Goal: Register for event/course

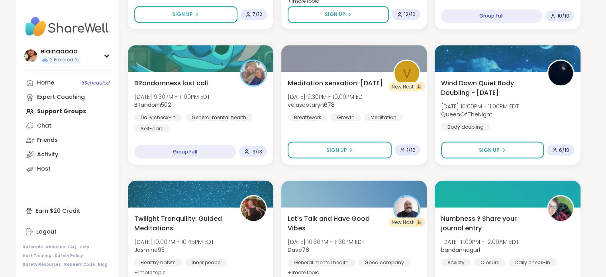
scroll to position [1508, 0]
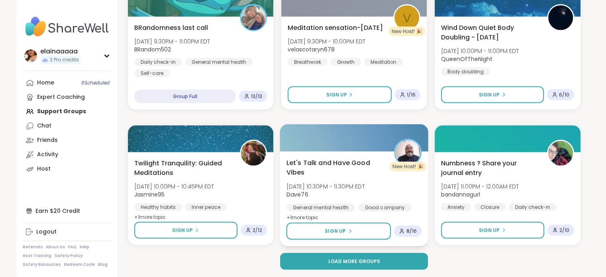
click at [301, 195] on b "Dave76" at bounding box center [297, 194] width 22 height 8
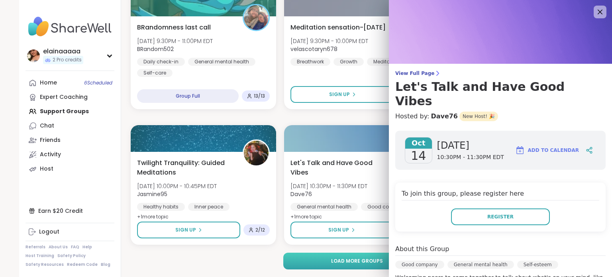
click at [314, 258] on button "Load more groups" at bounding box center [357, 260] width 148 height 17
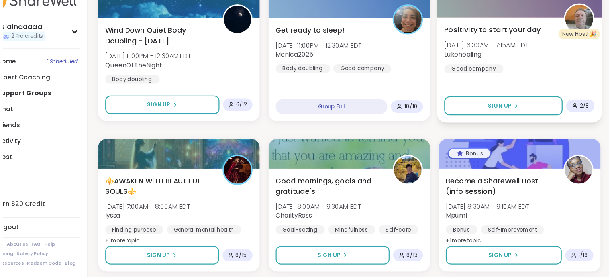
scroll to position [1752, 0]
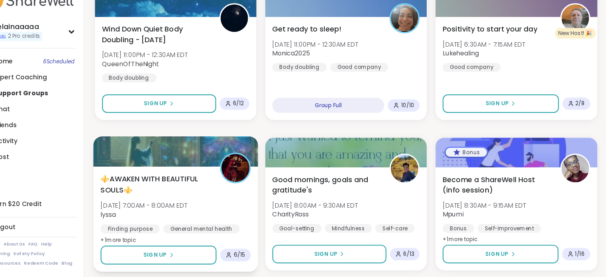
click at [215, 203] on span "⚜️AWAKEN WITH BEAUTIFUL SOULS⚜️" at bounding box center [182, 194] width 99 height 20
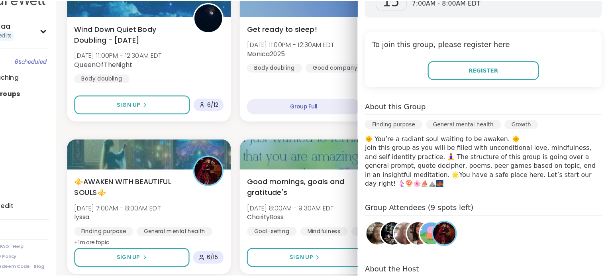
scroll to position [1752, 0]
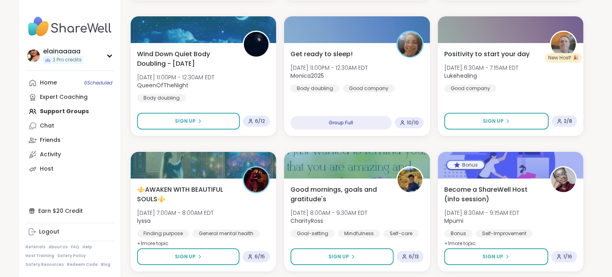
click at [335, 139] on div "aroma therapy, find your calm in a hectic day! Tue, Oct 14 | 2:00PM - 2:45PM ED…" at bounding box center [357, 8] width 452 height 3233
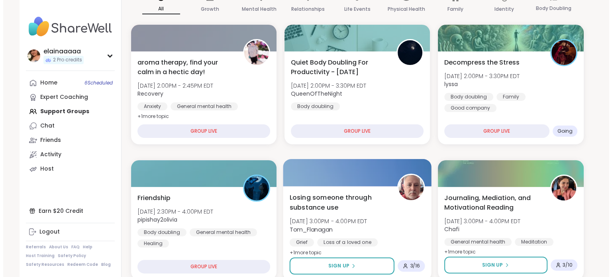
scroll to position [116, 0]
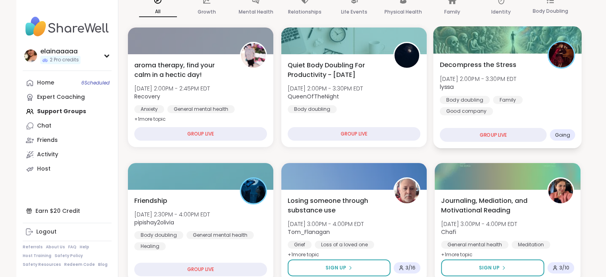
click at [516, 78] on span "[DATE] 2:00PM - 3:30PM EDT" at bounding box center [478, 78] width 77 height 8
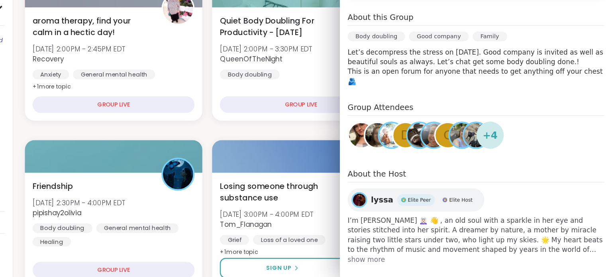
scroll to position [115, 0]
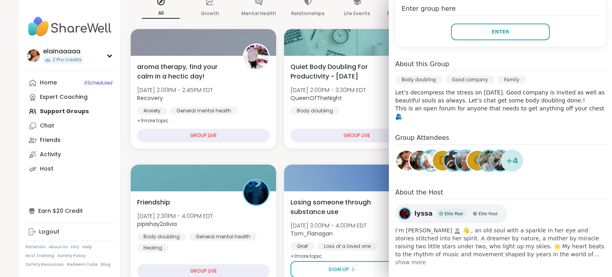
drag, startPoint x: 440, startPoint y: 111, endPoint x: 318, endPoint y: 24, distance: 150.1
click at [346, 29] on div at bounding box center [356, 42] width 145 height 27
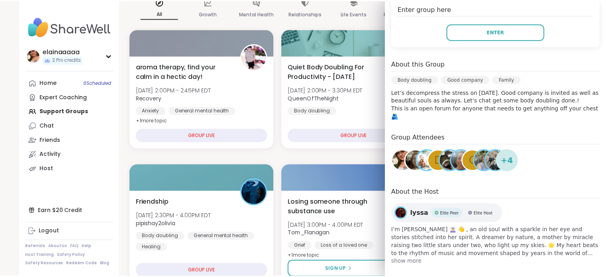
scroll to position [158, 0]
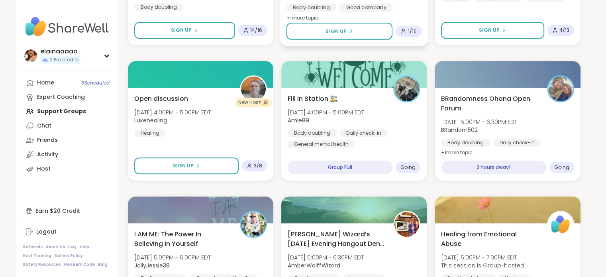
scroll to position [490, 0]
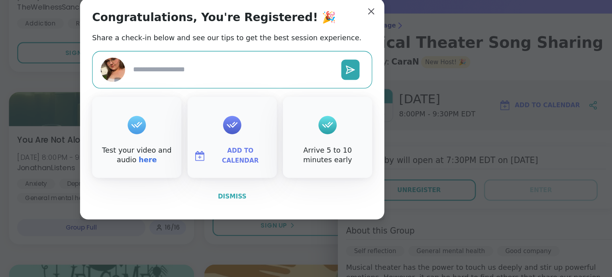
scroll to position [128, 0]
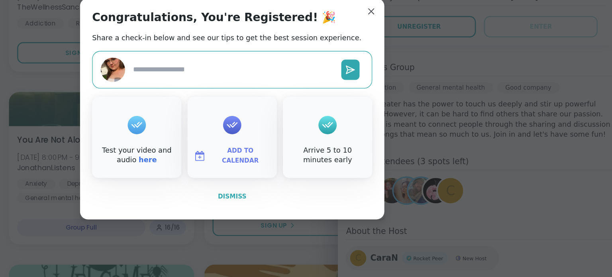
click at [304, 206] on span "Dismiss" at bounding box center [306, 208] width 22 height 6
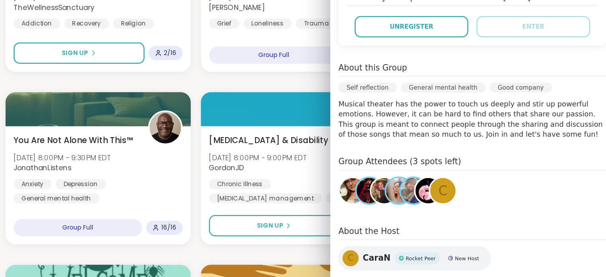
drag, startPoint x: 581, startPoint y: 172, endPoint x: 413, endPoint y: 110, distance: 179.5
click at [413, 110] on div "Oct 14 Tuesday 8:00PM - 9:30PM EDT Add to Calendar The lobby will open at 7:30P…" at bounding box center [494, 128] width 223 height 293
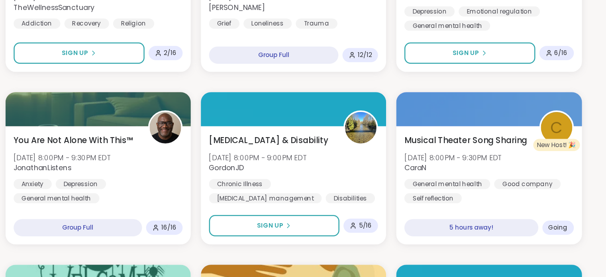
click at [341, 112] on div "EFT Tapping Tuesday Practice Tue, Oct 14 | 12:00PM - 1:00PM EDT Jill_B_Gratitud…" at bounding box center [354, 252] width 452 height 3233
